Goal: Task Accomplishment & Management: Use online tool/utility

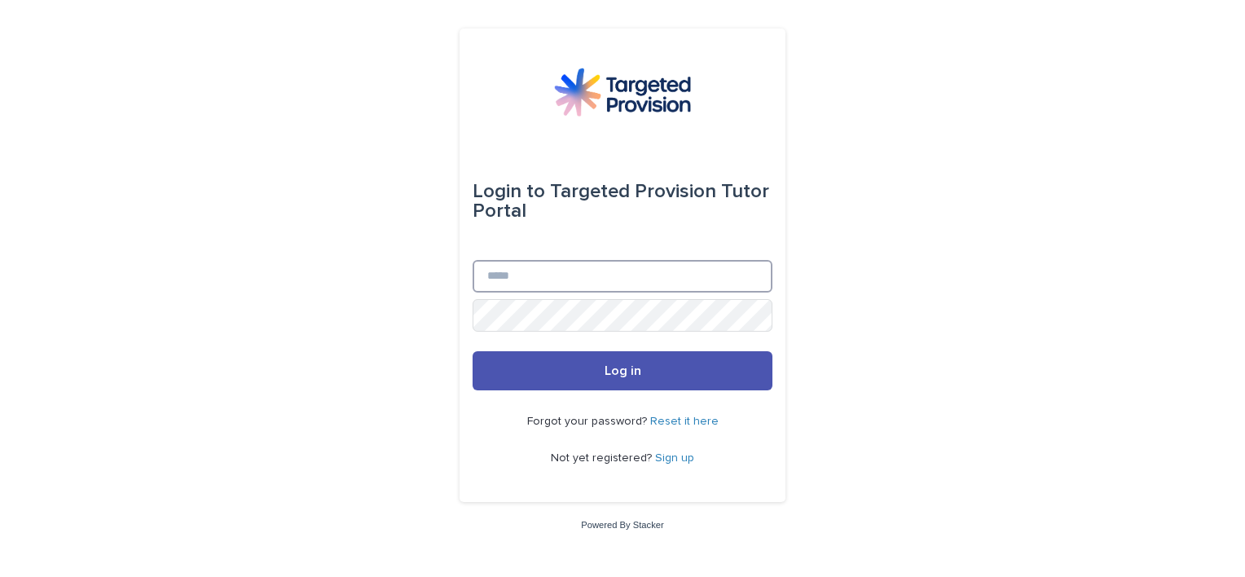
click at [543, 284] on input "Email" at bounding box center [623, 276] width 300 height 33
type input "**********"
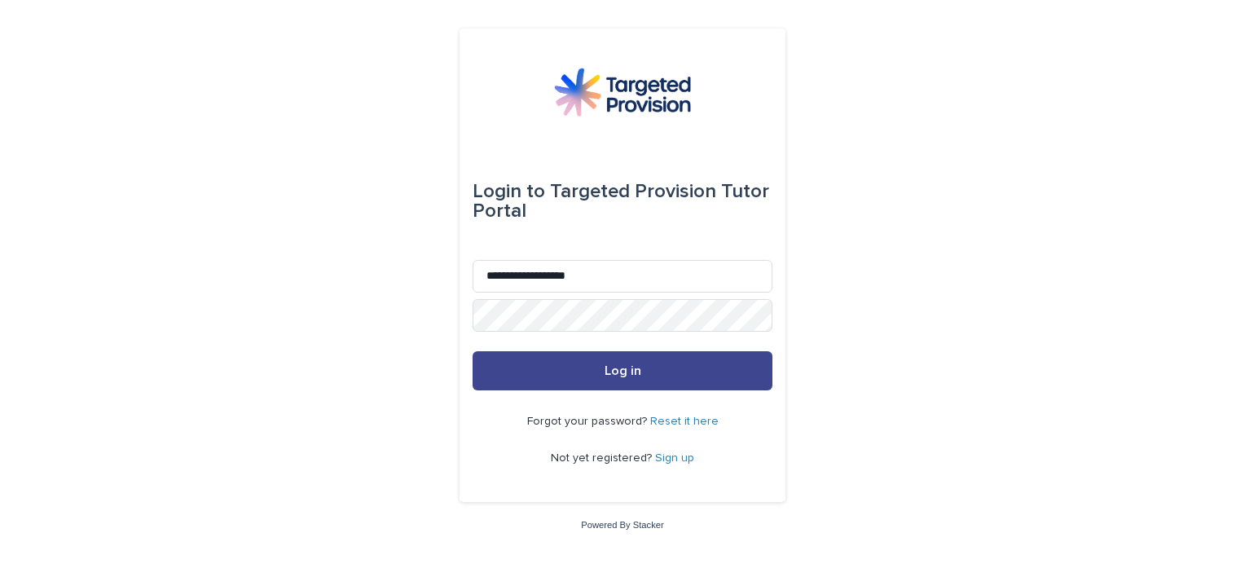
click at [567, 365] on button "Log in" at bounding box center [623, 370] width 300 height 39
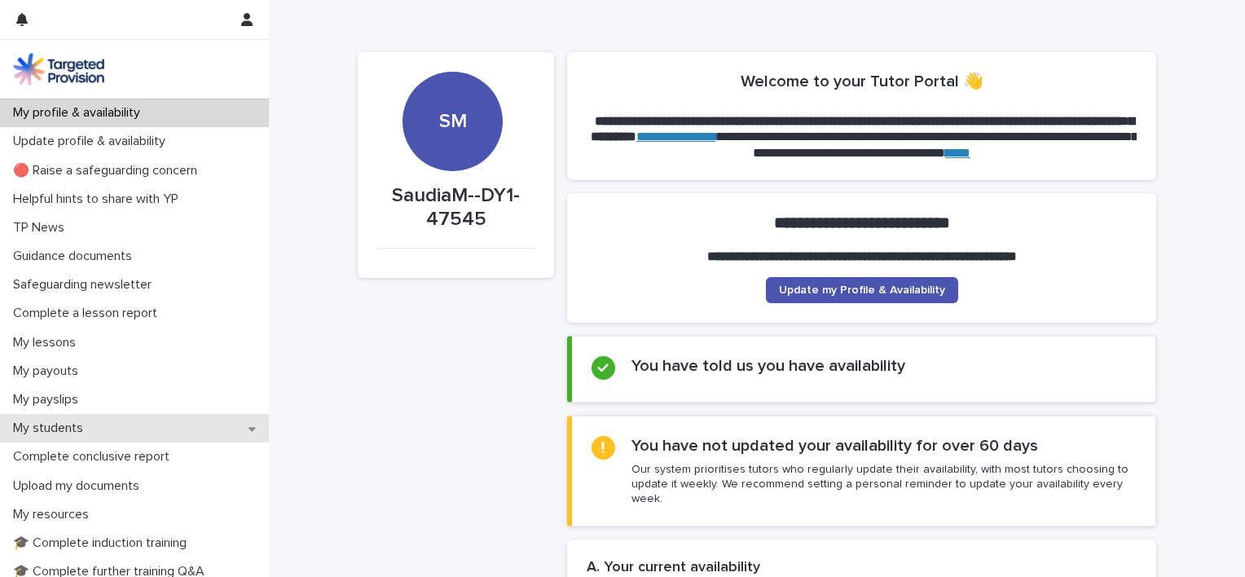
click at [62, 426] on p "My students" at bounding box center [52, 428] width 90 height 15
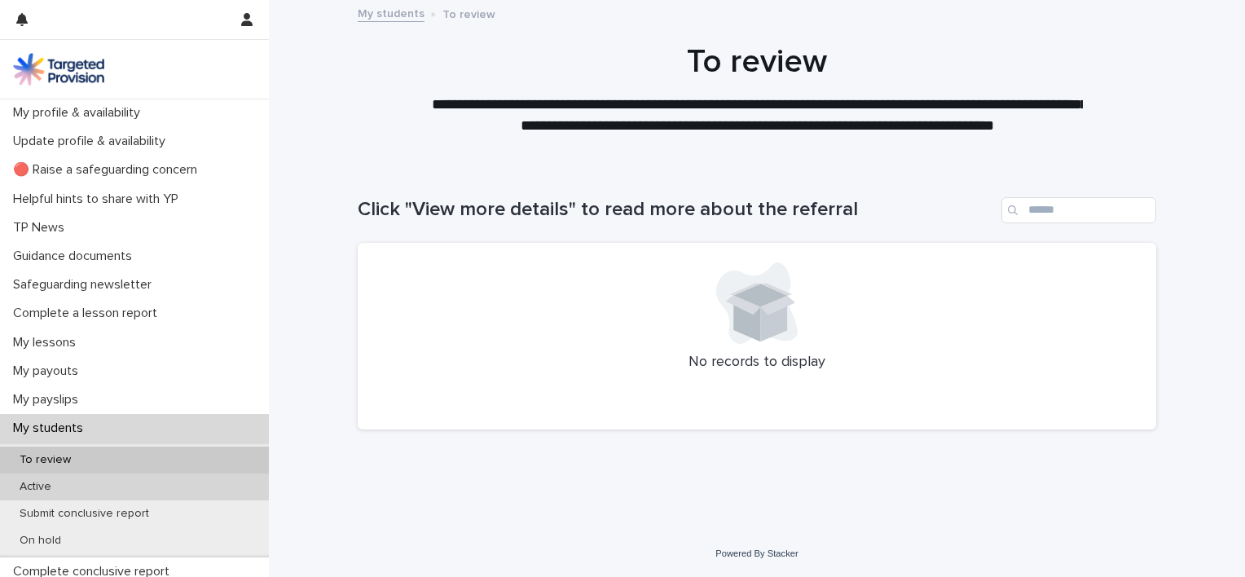
click at [63, 478] on div "Active" at bounding box center [134, 487] width 269 height 27
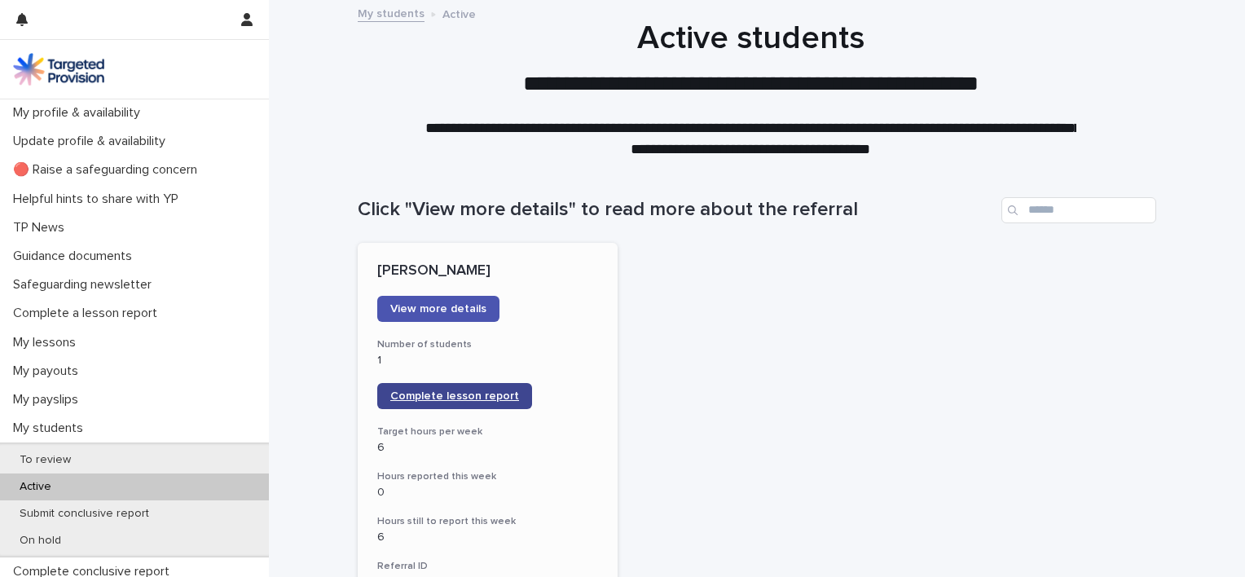
click at [454, 401] on span "Complete lesson report" at bounding box center [454, 395] width 129 height 11
